Goal: Task Accomplishment & Management: Use online tool/utility

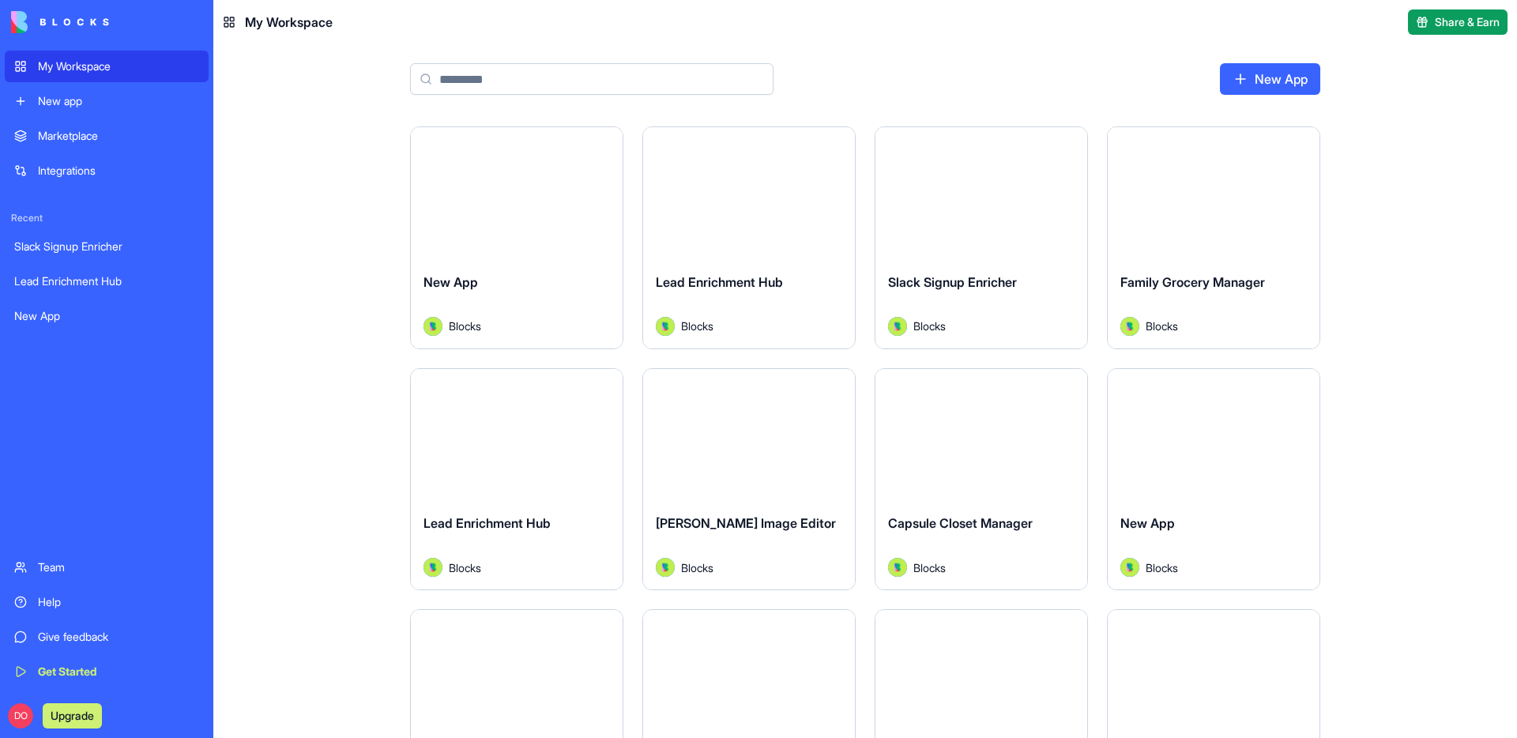
click at [540, 80] on input at bounding box center [592, 79] width 364 height 32
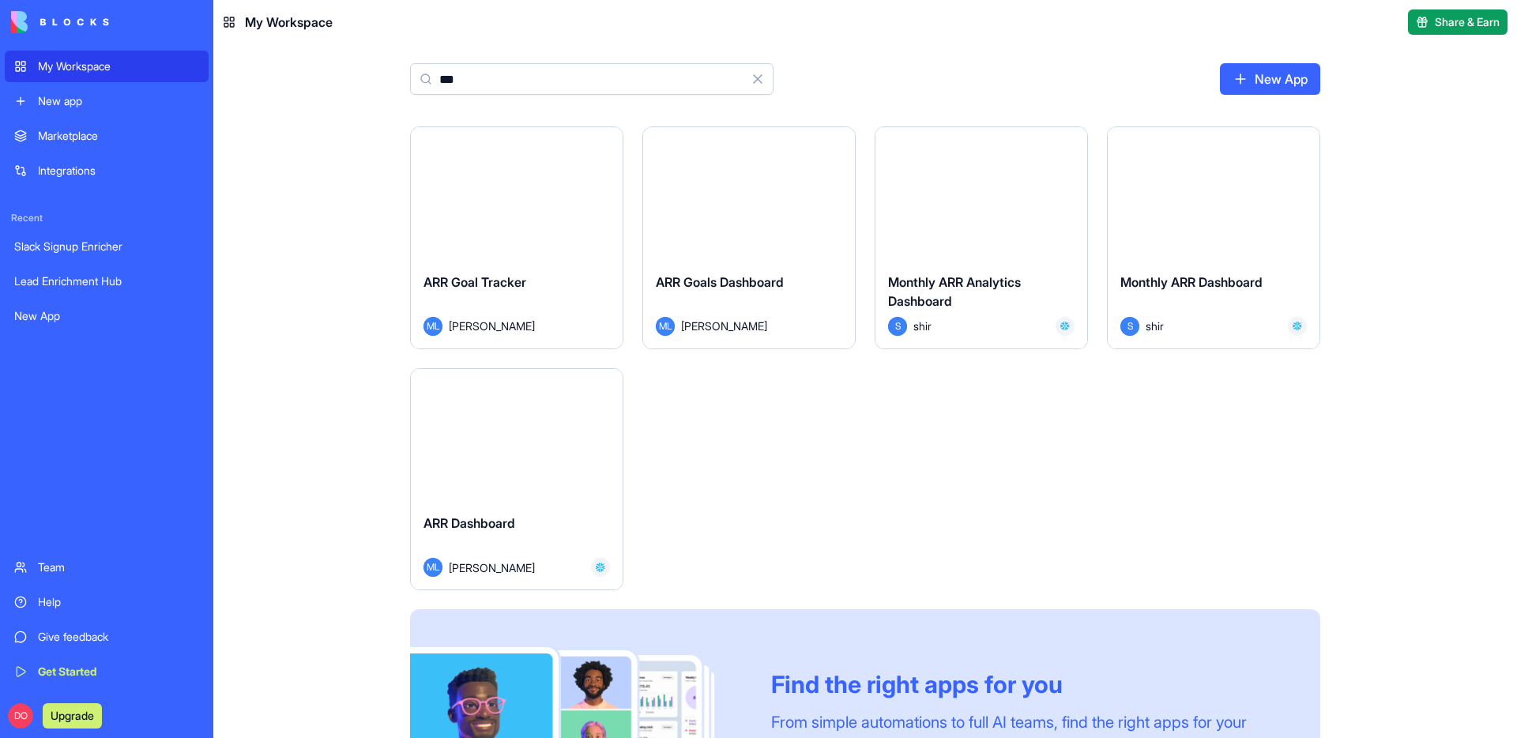
type input "***"
click at [482, 295] on div "ARR Goal Tracker" at bounding box center [517, 295] width 187 height 44
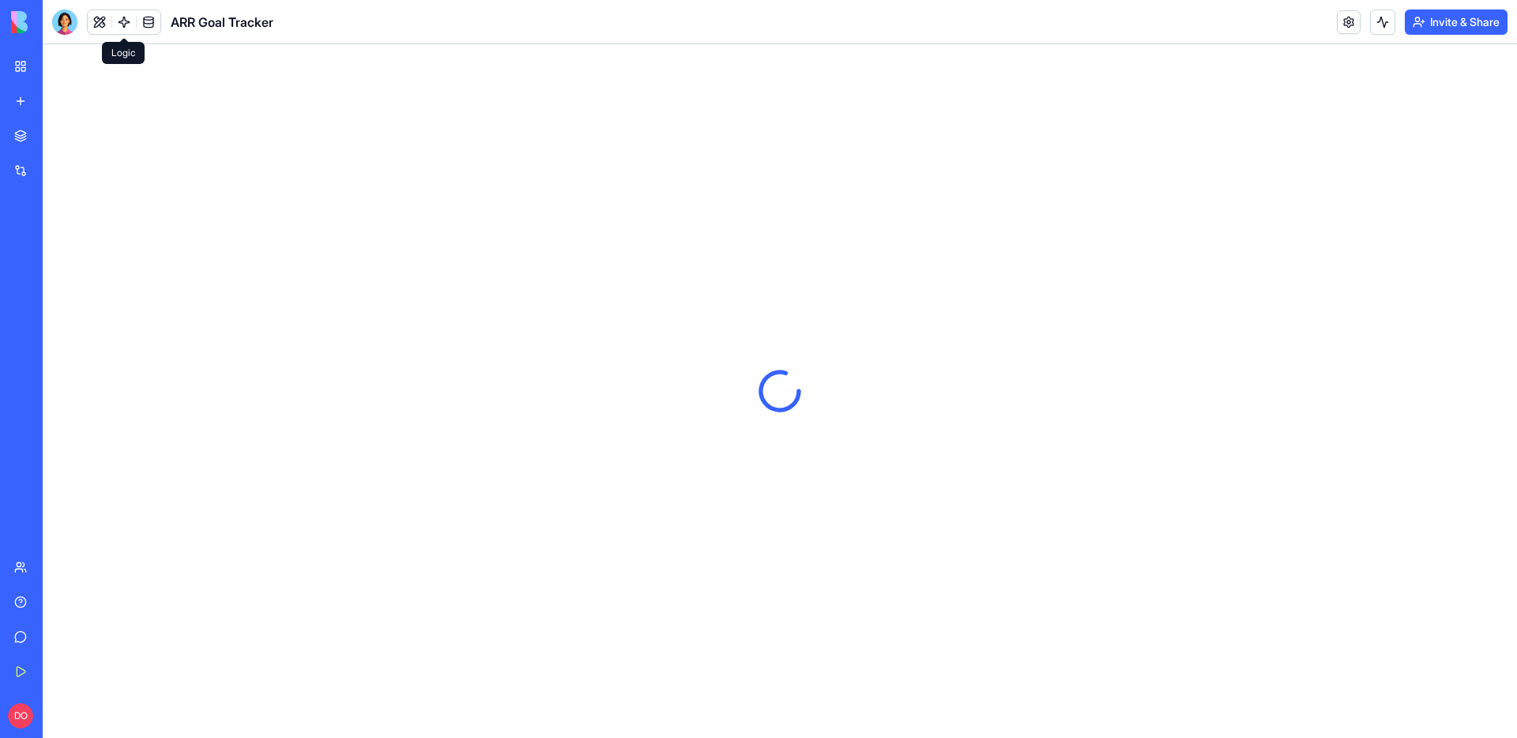
click at [122, 27] on link at bounding box center [124, 22] width 24 height 24
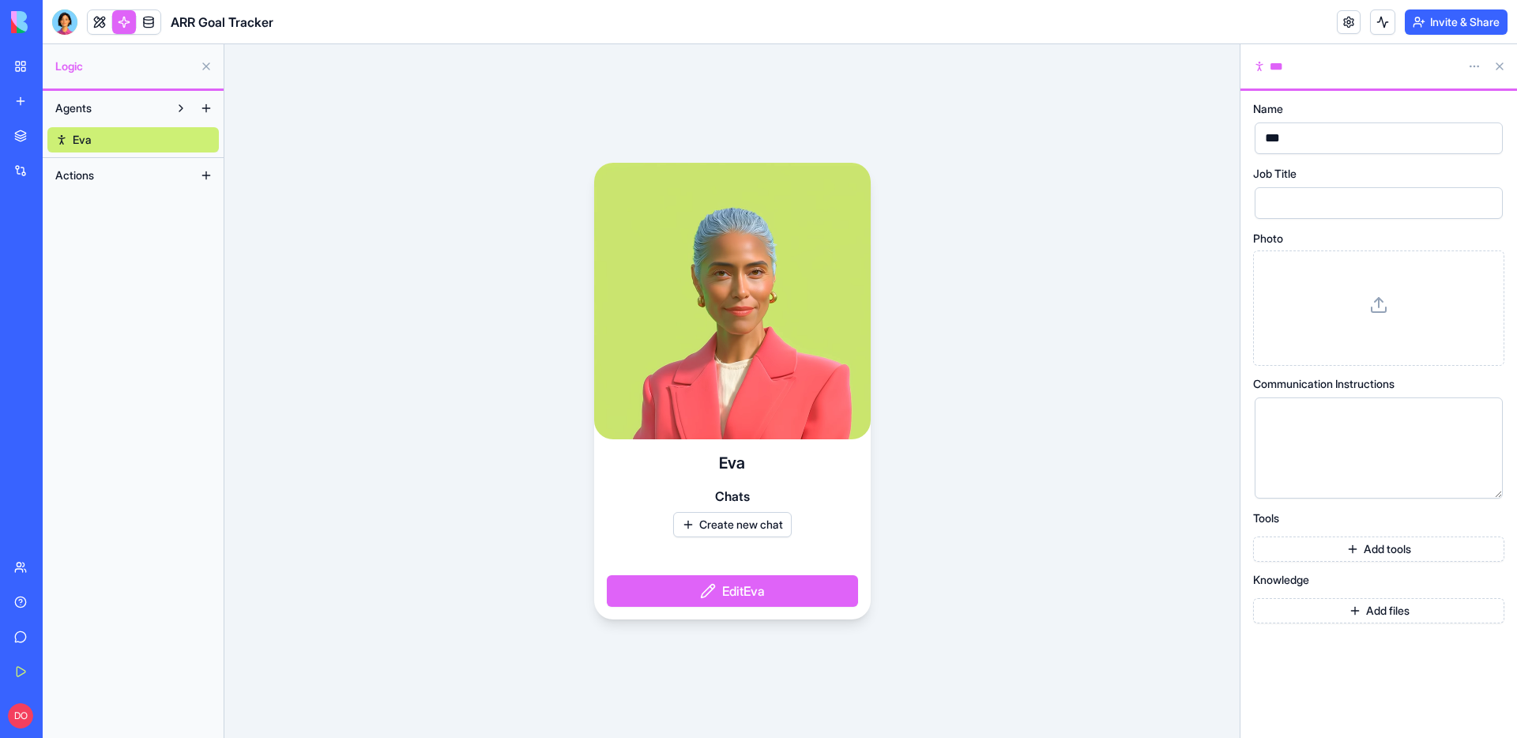
click at [30, 63] on link "My Workspace" at bounding box center [36, 67] width 63 height 32
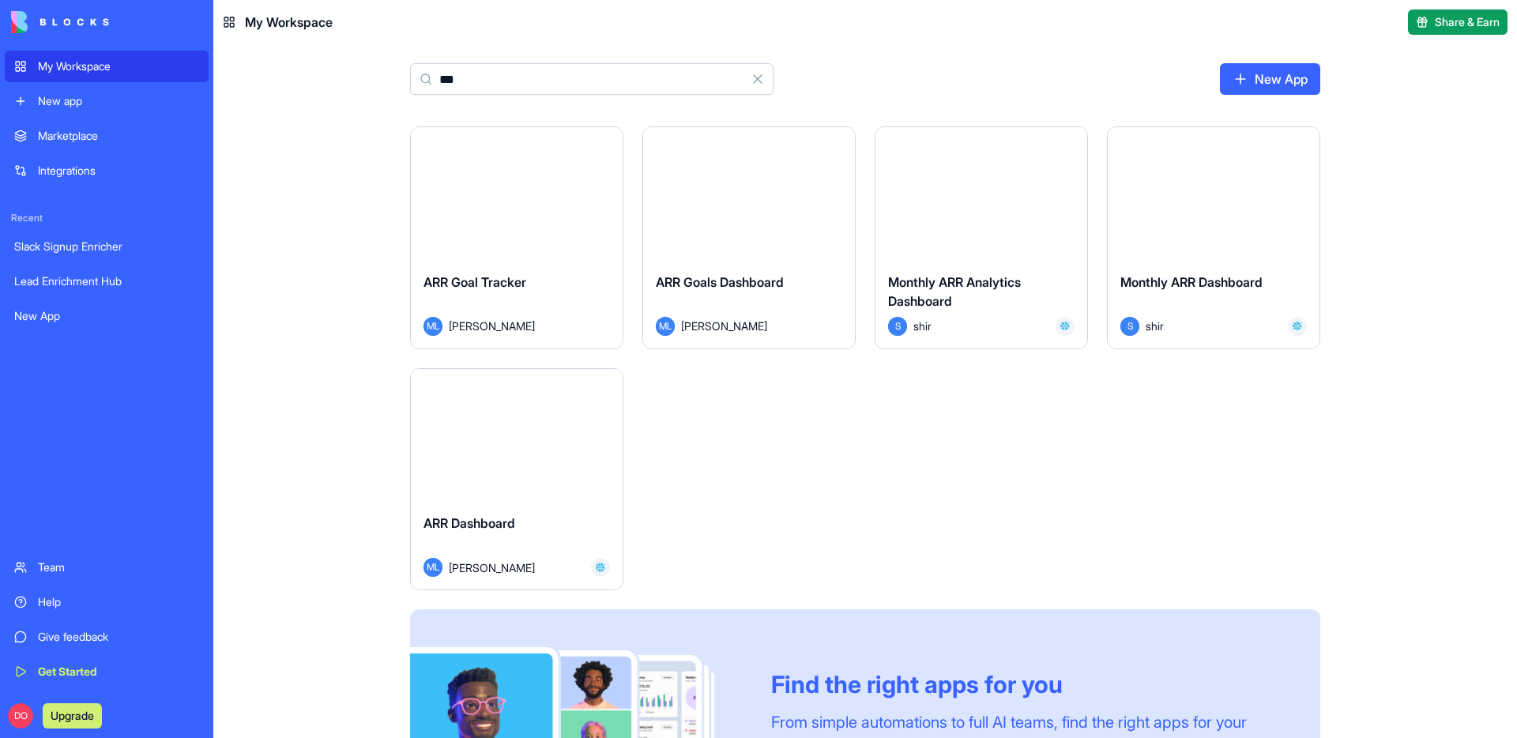
type input "***"
click at [505, 514] on div "ARR Dashboard" at bounding box center [517, 536] width 187 height 44
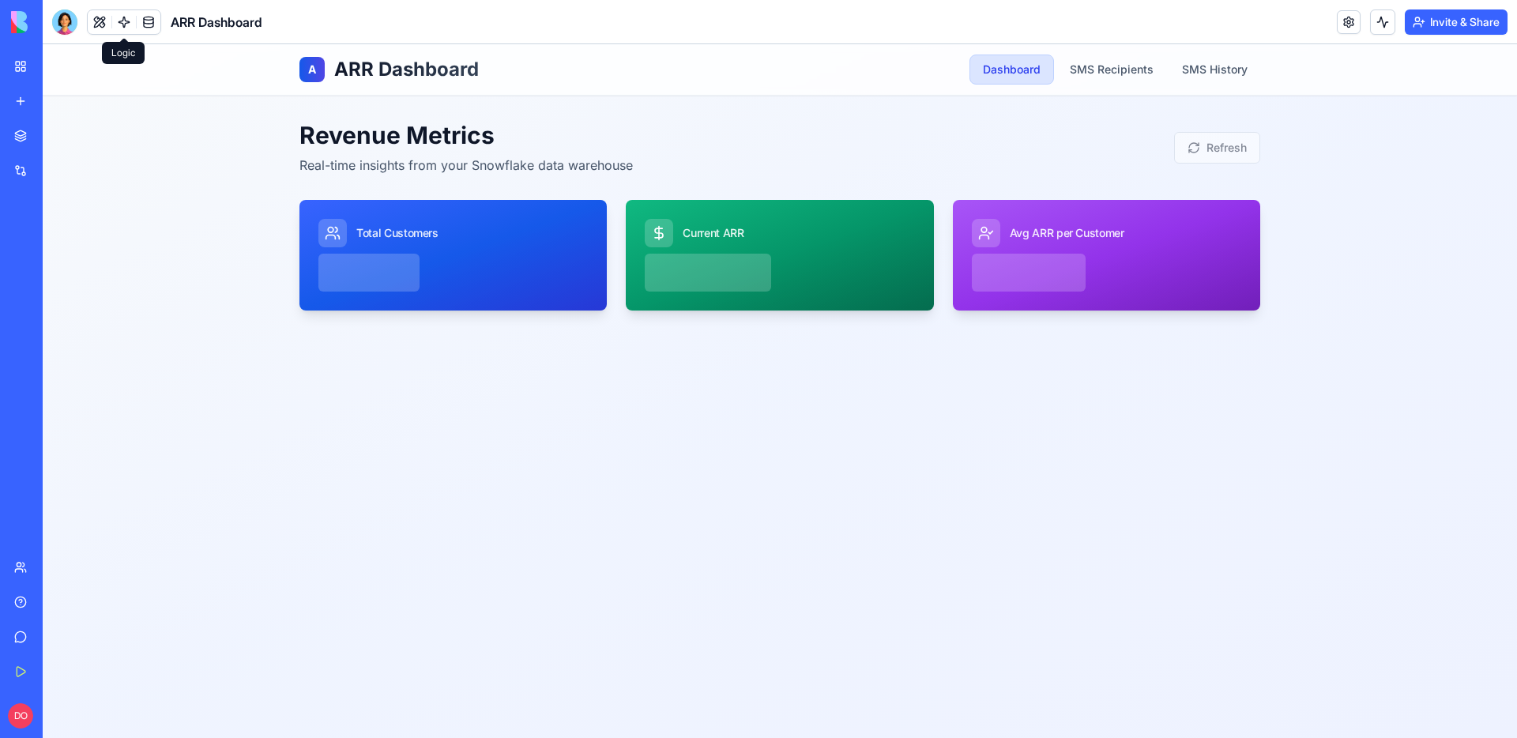
click at [124, 26] on link at bounding box center [124, 22] width 24 height 24
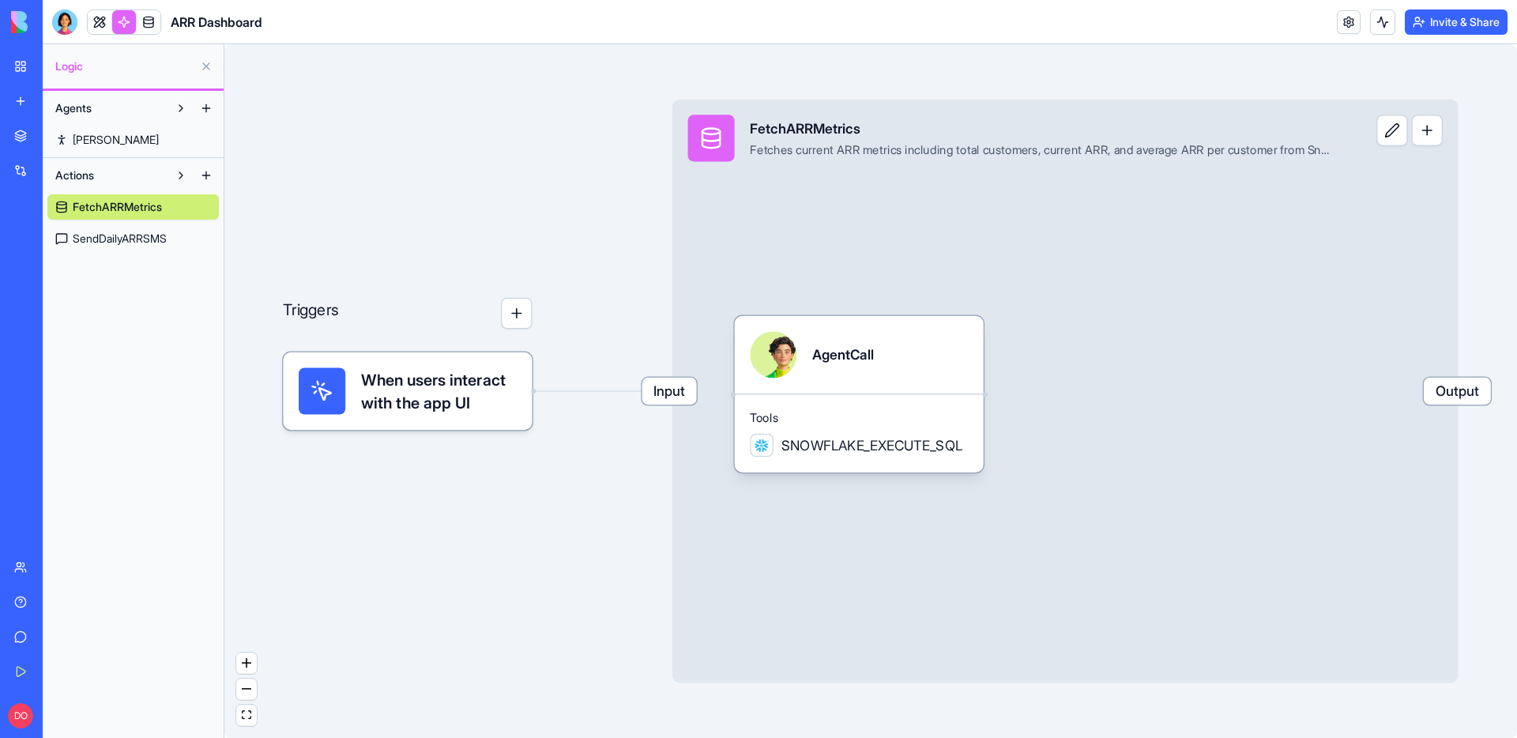
click at [112, 262] on div "Agents [PERSON_NAME] Actions FetchARRMetrics SendDailyARRSMS" at bounding box center [133, 414] width 181 height 647
click at [111, 253] on div "Actions FetchARRMetrics SendDailyARRSMS" at bounding box center [133, 207] width 181 height 98
click at [111, 244] on span "SendDailyARRSMS" at bounding box center [120, 239] width 94 height 16
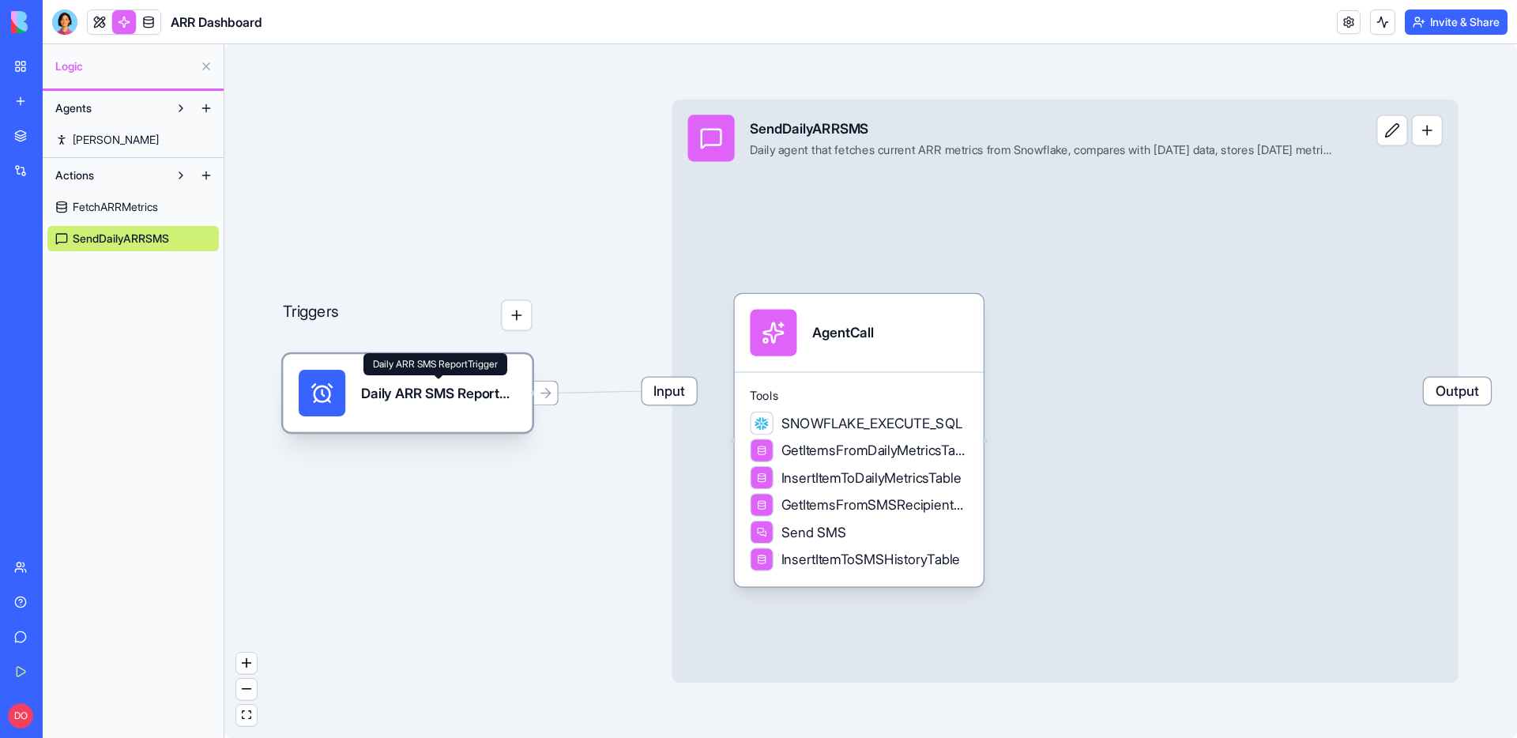
click at [447, 394] on div "Daily ARR SMS ReportTrigger" at bounding box center [439, 393] width 156 height 20
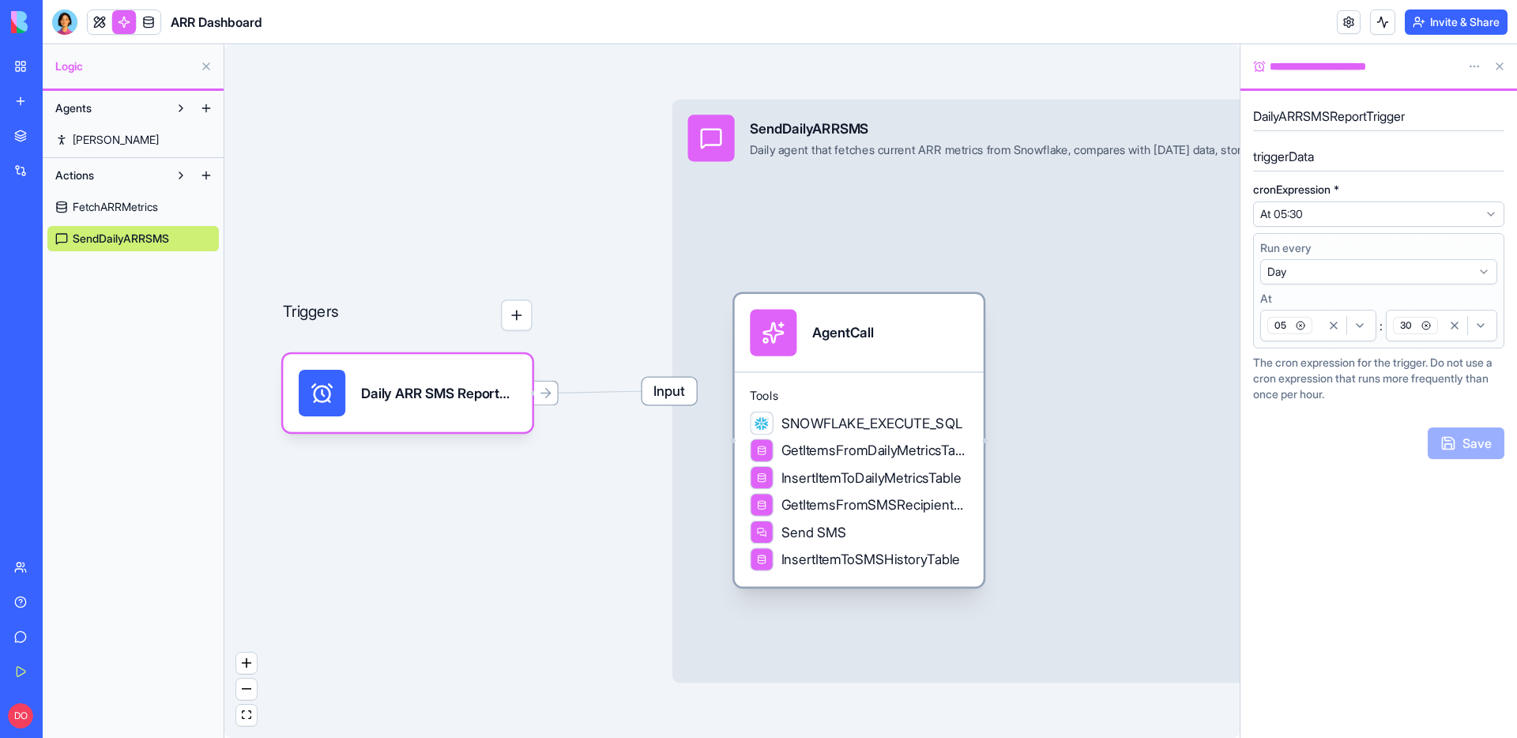
click at [909, 351] on div "AgentCall" at bounding box center [859, 333] width 218 height 47
